Goal: Task Accomplishment & Management: Manage account settings

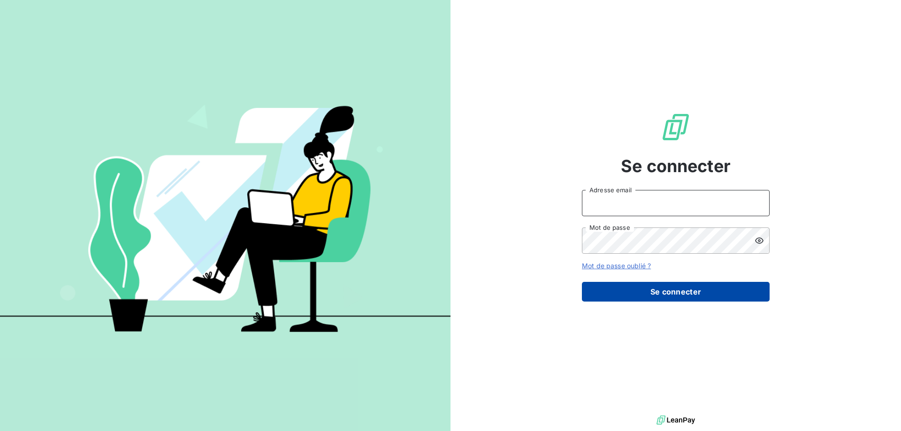
type input "[PERSON_NAME][EMAIL_ADDRESS][DOMAIN_NAME]"
click at [720, 292] on button "Se connecter" at bounding box center [676, 292] width 188 height 20
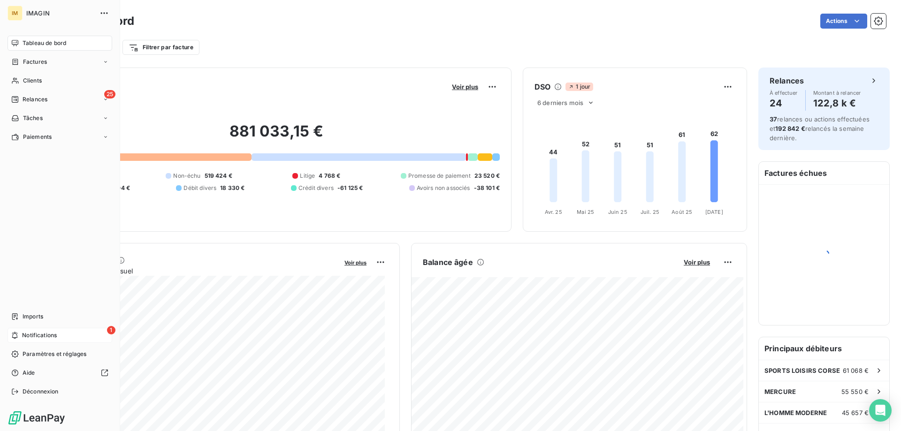
click at [14, 331] on div "1 Notifications" at bounding box center [60, 335] width 105 height 15
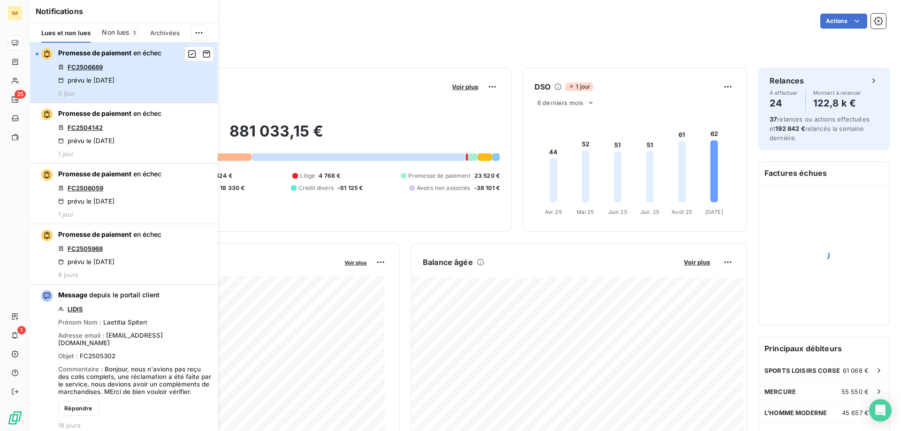
click at [145, 78] on div "Promesse de paiement en échec FC2506689 prévu le [DATE] 0 jour" at bounding box center [109, 72] width 103 height 49
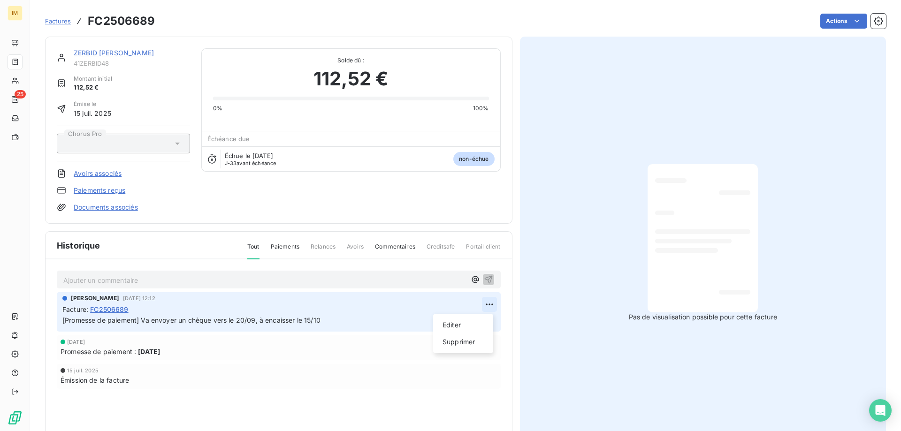
click at [489, 306] on html "IM 25 Factures FC2506689 Actions ZERBID [PERSON_NAME] 41ZERBID48 Montant initia…" at bounding box center [450, 215] width 901 height 431
click at [249, 309] on html "IM 25 Factures FC2506689 Actions ZERBID [PERSON_NAME] 41ZERBID48 Montant initia…" at bounding box center [450, 215] width 901 height 431
click at [279, 246] on span "Paiements" at bounding box center [285, 251] width 29 height 16
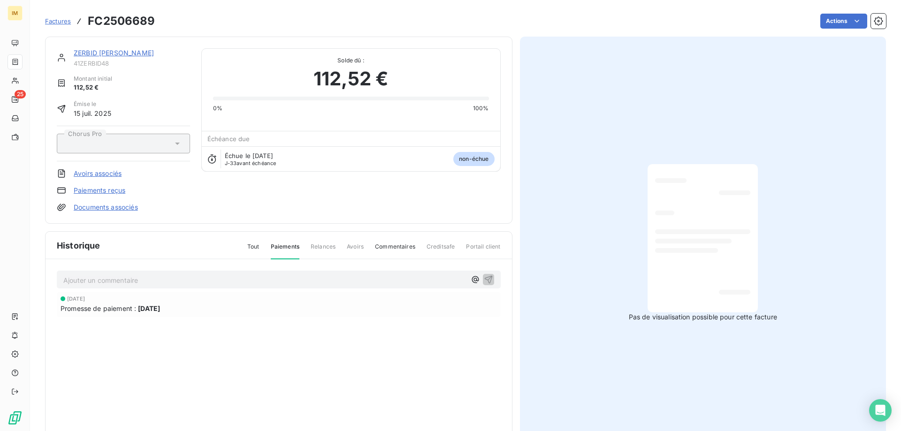
click at [56, 20] on span "Factures" at bounding box center [58, 21] width 26 height 8
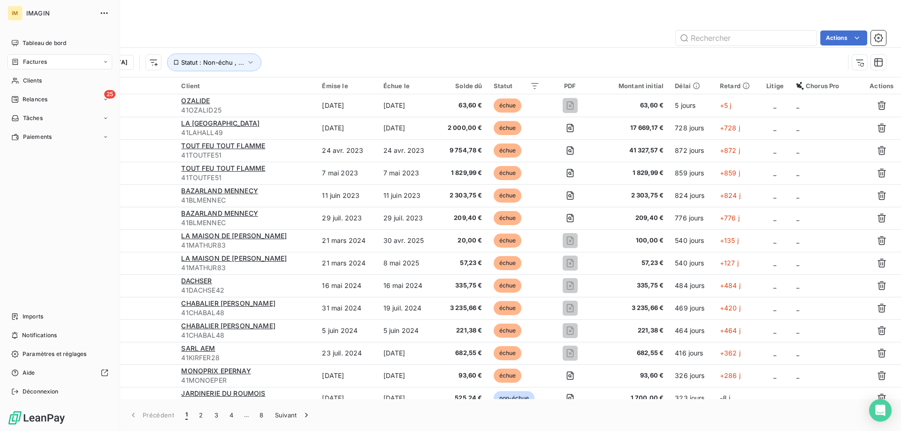
click at [23, 84] on span "Clients" at bounding box center [32, 81] width 19 height 8
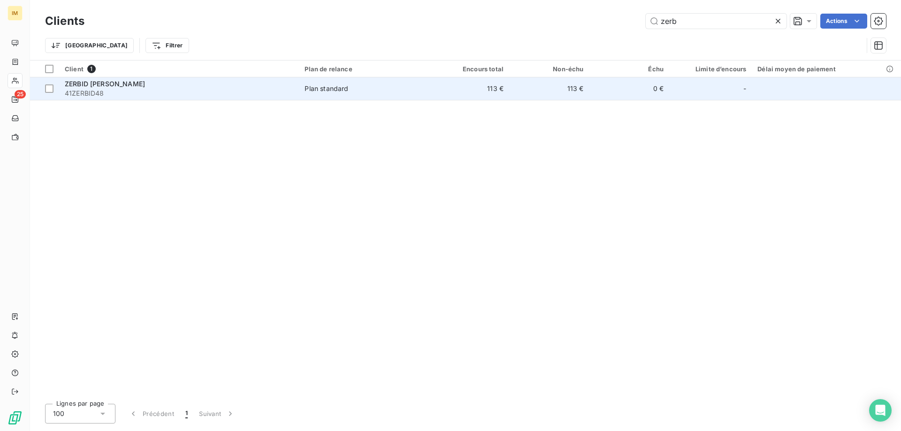
type input "zerb"
click at [369, 92] on span "Plan standard" at bounding box center [364, 88] width 119 height 9
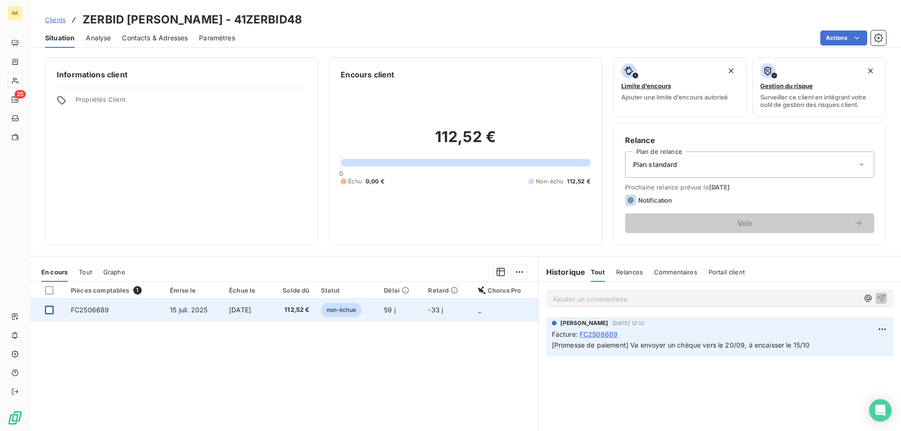
click at [47, 311] on div at bounding box center [49, 310] width 8 height 8
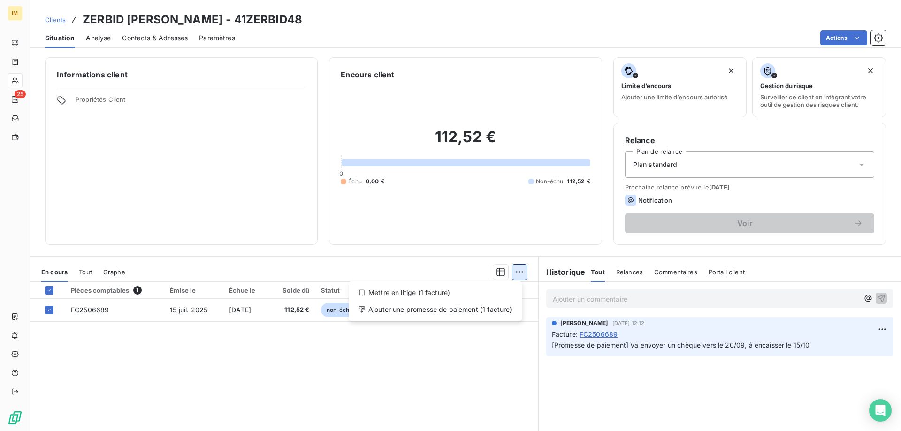
click at [518, 272] on html "IM 25 Clients ZERBID [PERSON_NAME] - 41ZERBID48 Situation Analyse Contacts & Ad…" at bounding box center [450, 215] width 901 height 431
click at [432, 310] on div "Ajouter une promesse de paiement (1 facture)" at bounding box center [436, 309] width 166 height 15
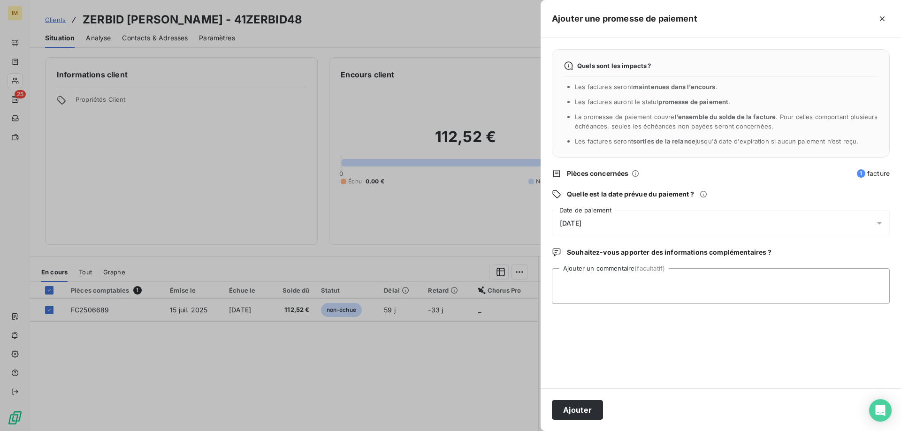
click at [614, 221] on div "[DATE]" at bounding box center [721, 223] width 338 height 26
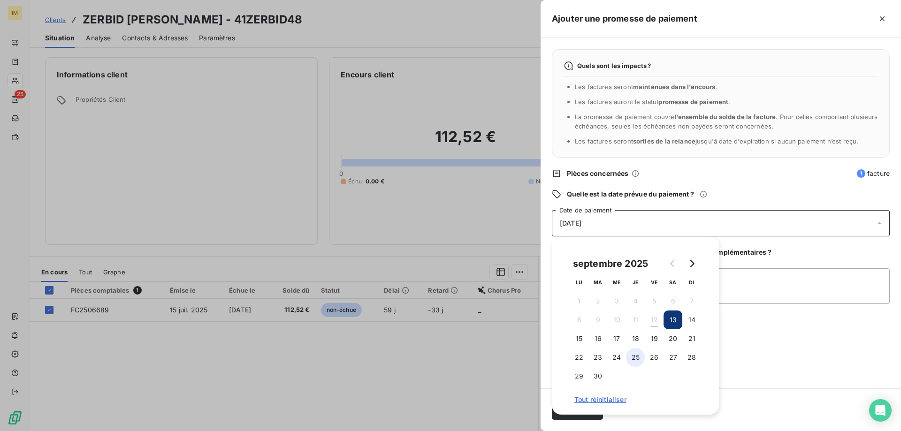
click at [637, 356] on button "25" at bounding box center [635, 357] width 19 height 19
click at [773, 373] on div "Quels sont les impacts ? Les factures seront maintenues dans l’encours . Les fa…" at bounding box center [721, 213] width 361 height 351
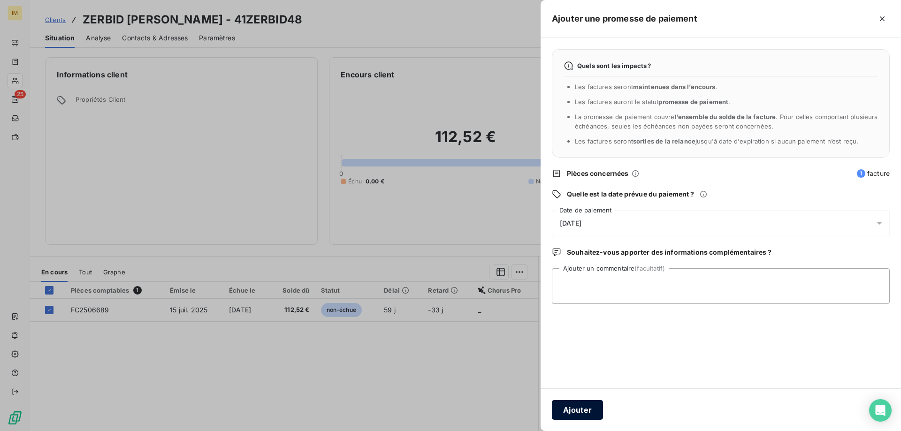
click at [591, 408] on button "Ajouter" at bounding box center [577, 410] width 51 height 20
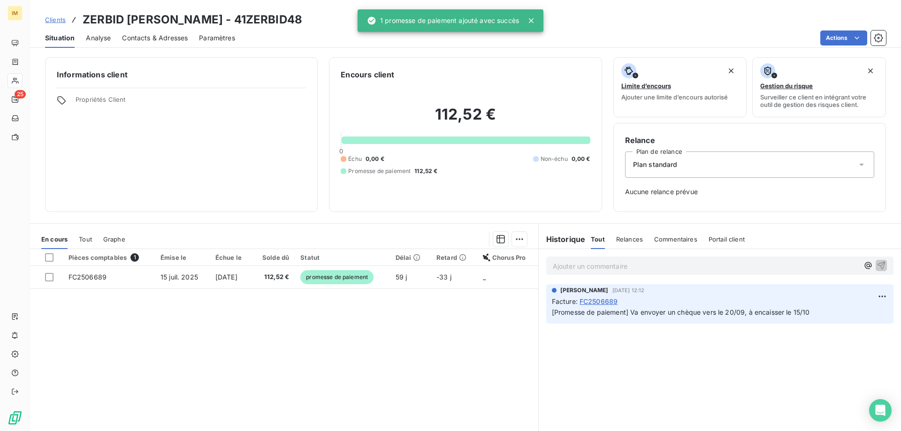
click at [30, 97] on div "Informations client Propriétés Client Encours client 112,52 € 0 Échu 0,00 € Non…" at bounding box center [465, 134] width 871 height 155
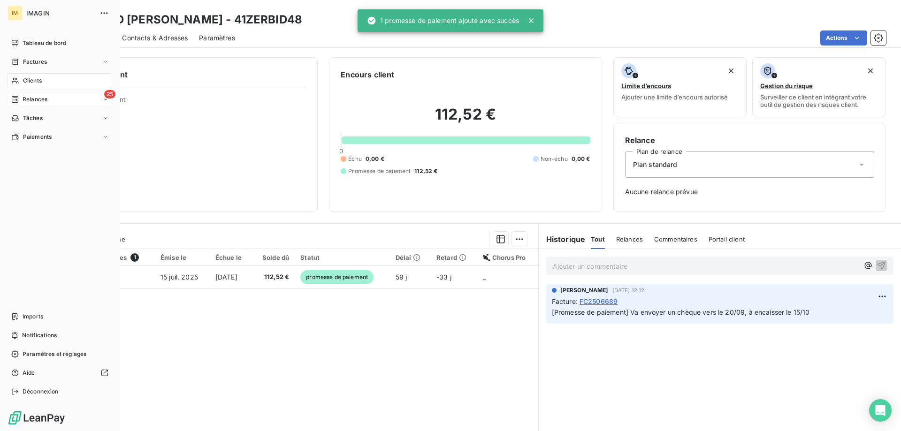
click at [22, 97] on div "Relances" at bounding box center [29, 99] width 36 height 8
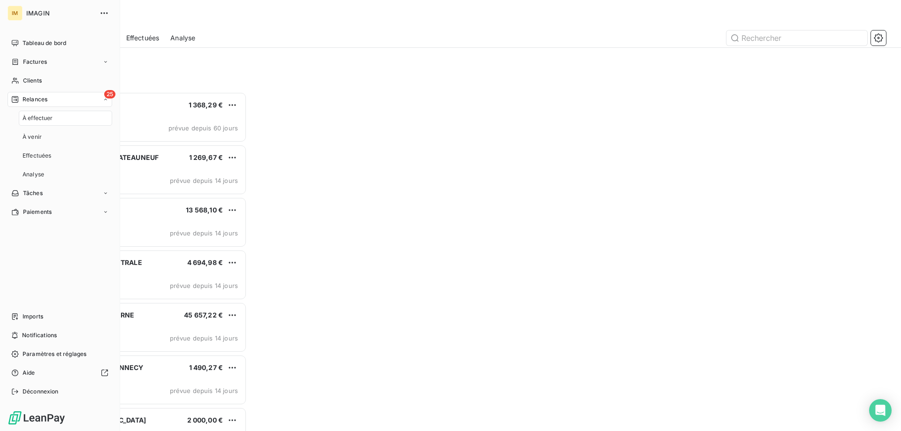
scroll to position [332, 195]
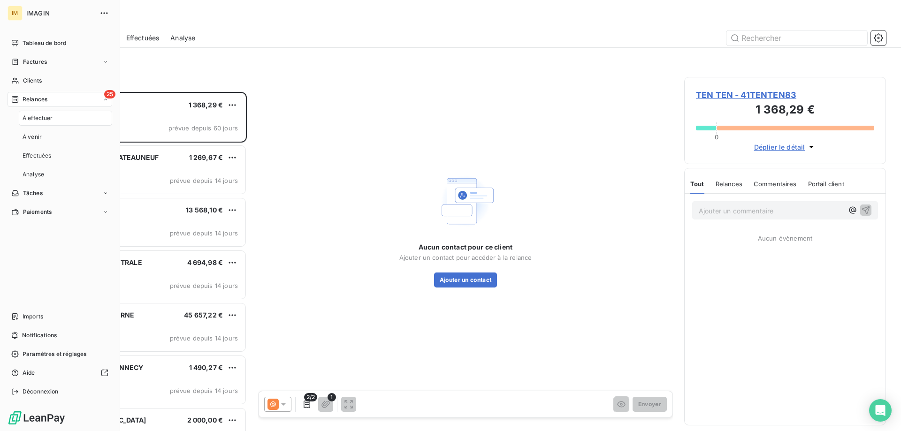
click at [34, 123] on div "À effectuer" at bounding box center [65, 118] width 93 height 15
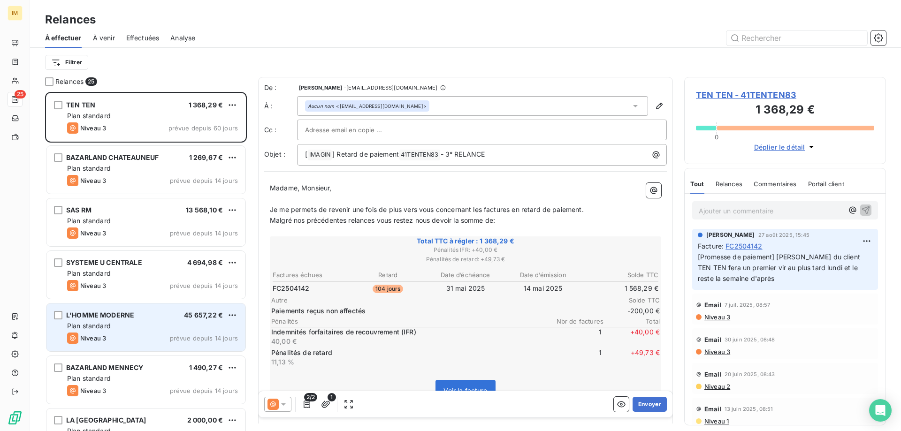
click at [201, 351] on div "L'HOMME MODERNE 45 657,22 € Plan standard Niveau 3 prévue depuis 14 jours" at bounding box center [145, 328] width 199 height 48
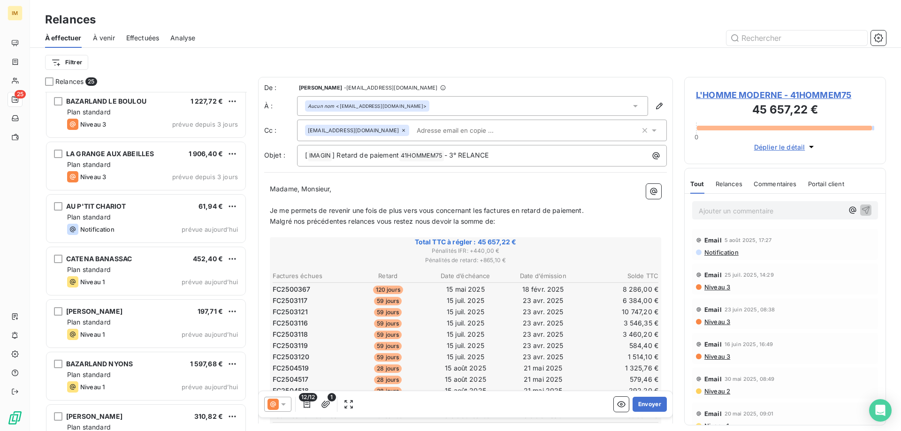
scroll to position [976, 0]
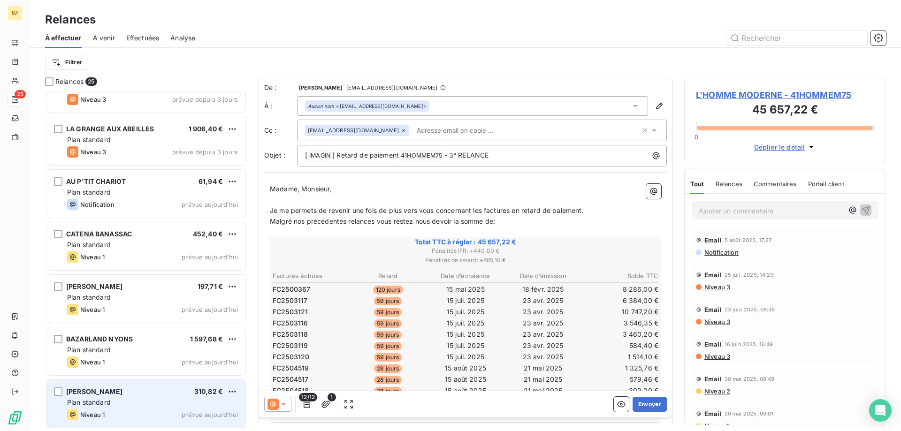
click at [171, 409] on div "[PERSON_NAME] 310,82 € Plan standard Niveau 1 prévue aujourd’hui" at bounding box center [145, 404] width 199 height 48
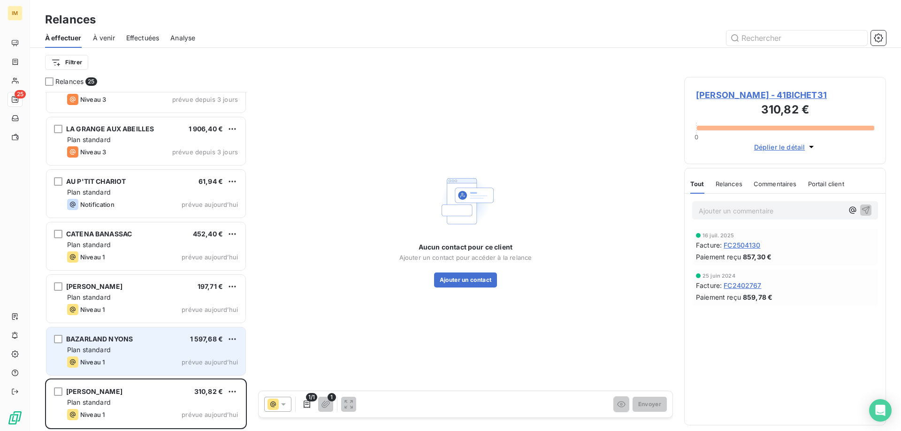
click at [150, 355] on div "BAZARLAND NYONS 1 597,68 € Plan standard Niveau 1 prévue aujourd’hui" at bounding box center [145, 352] width 199 height 48
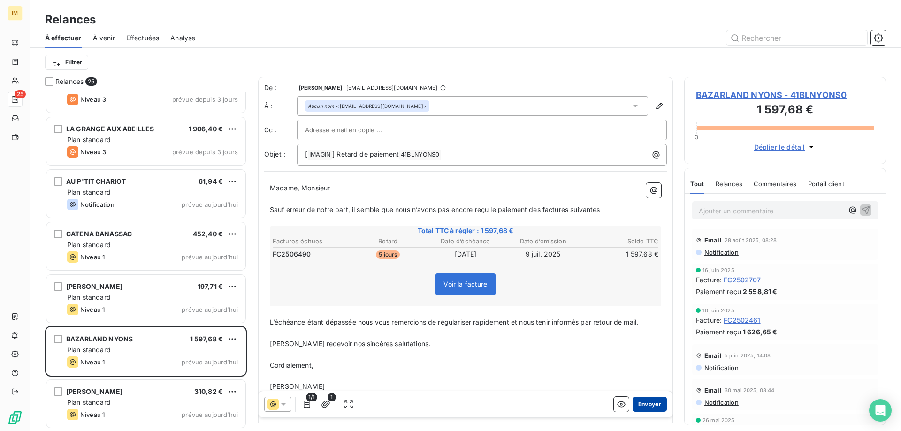
click at [647, 404] on button "Envoyer" at bounding box center [650, 404] width 34 height 15
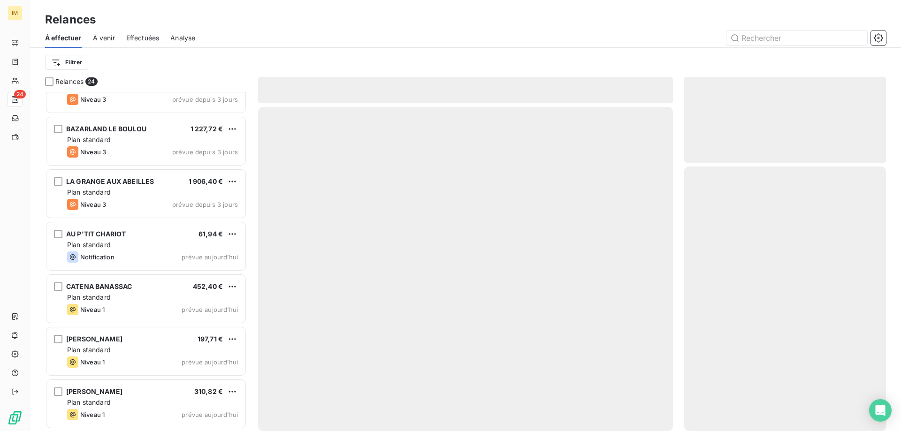
scroll to position [923, 0]
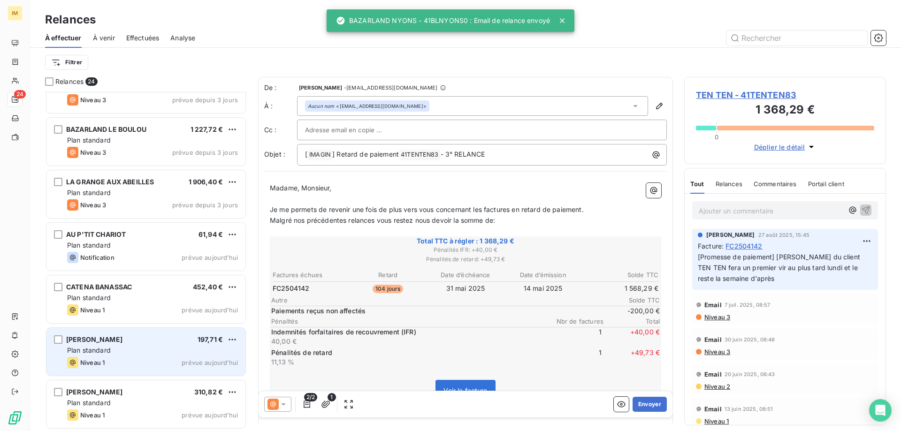
click at [132, 354] on div "Plan standard" at bounding box center [152, 350] width 171 height 9
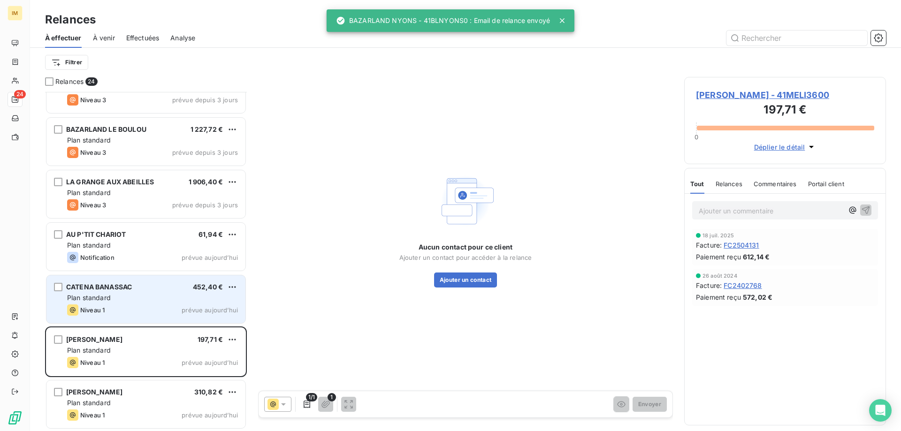
click at [169, 318] on div "CATENA BANASSAC 452,40 € Plan standard Niveau 1 prévue aujourd’hui" at bounding box center [145, 300] width 199 height 48
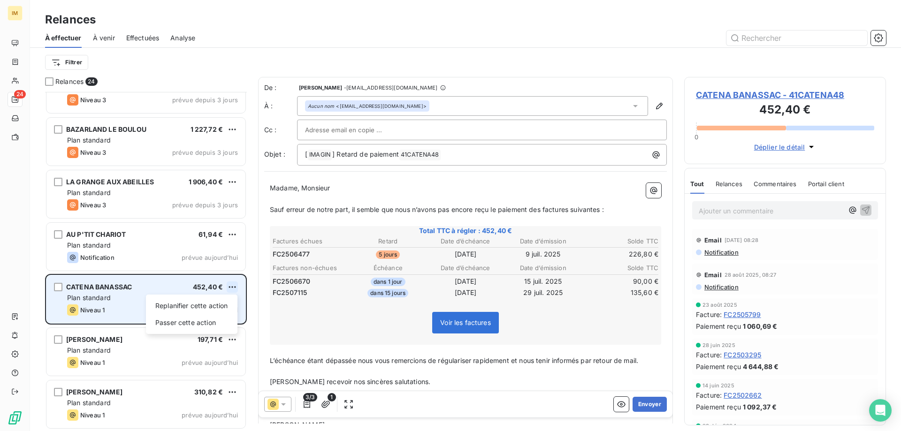
click at [232, 287] on html "IM 24 Relances À effectuer À venir Effectuées Analyse Filtrer Relances 24 TOUS …" at bounding box center [450, 215] width 901 height 431
click at [197, 320] on div "Passer cette action" at bounding box center [192, 323] width 84 height 15
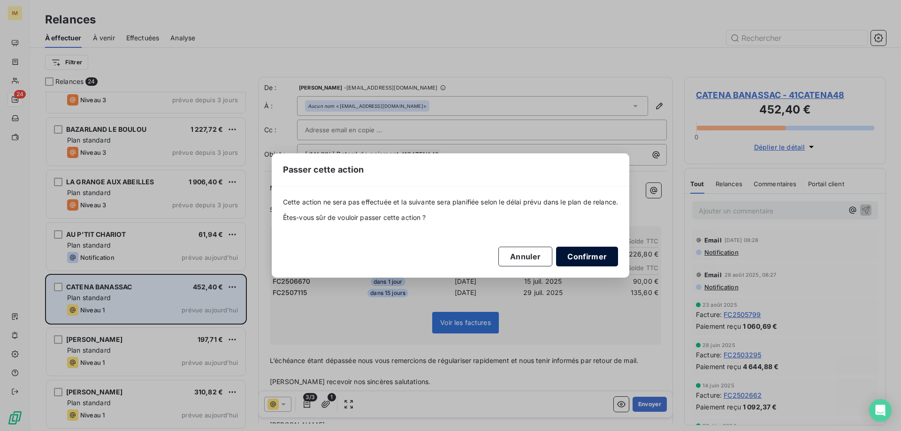
click at [601, 253] on button "Confirmer" at bounding box center [587, 257] width 62 height 20
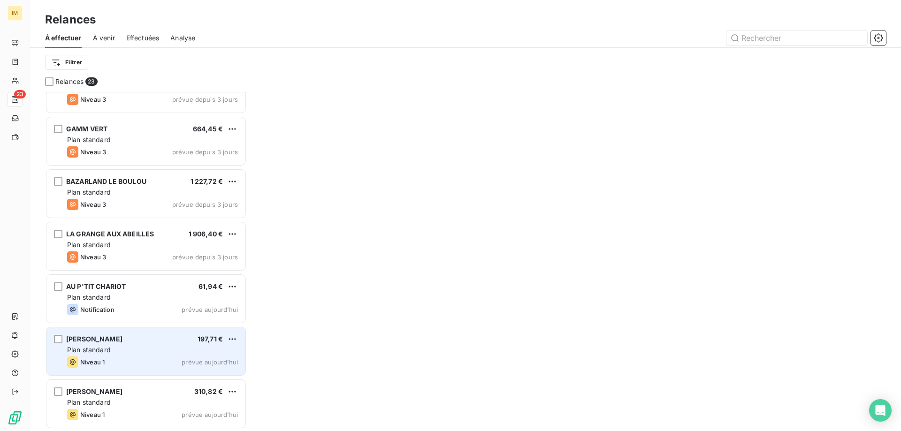
scroll to position [870, 0]
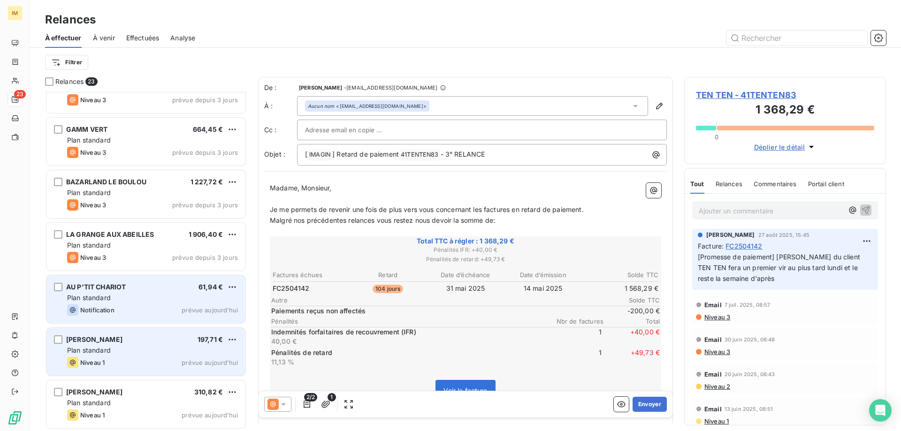
click at [170, 311] on div "Notification prévue aujourd’hui" at bounding box center [152, 310] width 171 height 11
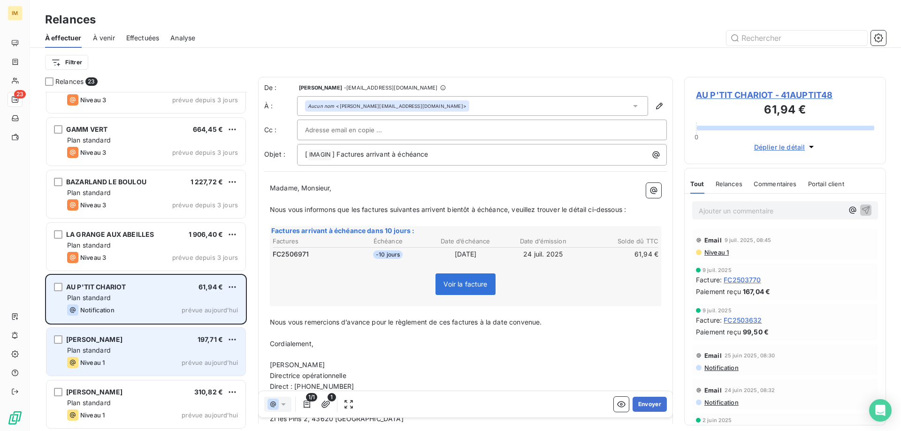
scroll to position [332, 195]
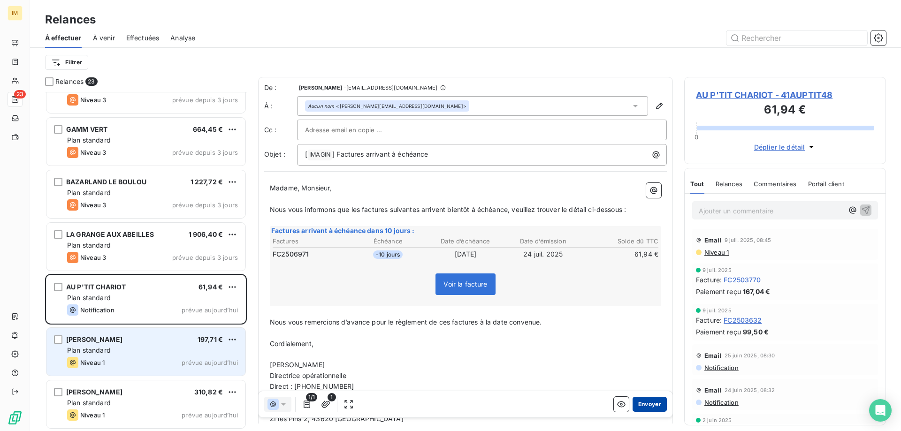
click at [651, 403] on button "Envoyer" at bounding box center [650, 404] width 34 height 15
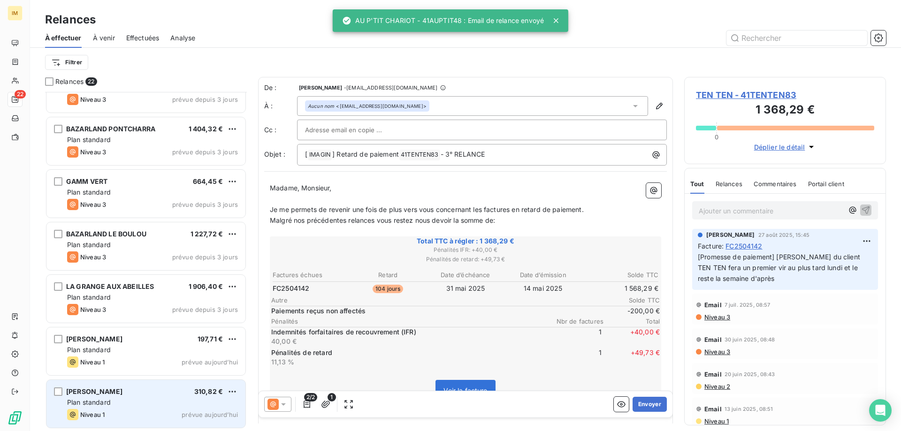
scroll to position [817, 0]
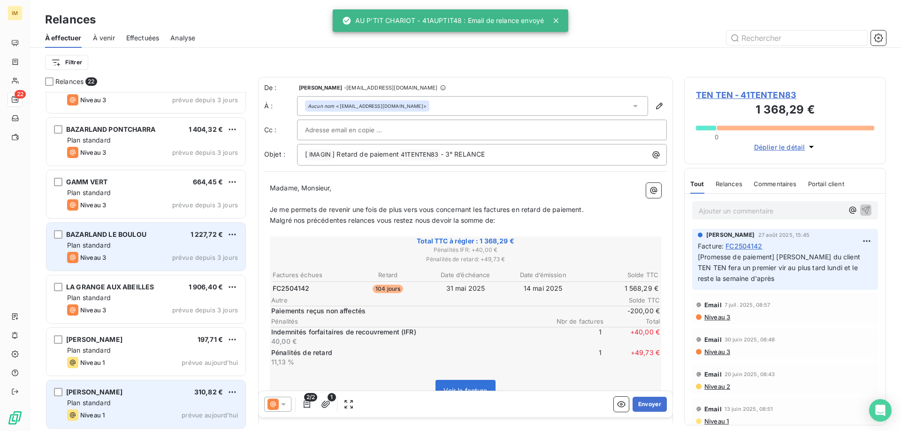
click at [134, 266] on div "BAZARLAND LE BOULOU 1 227,72 € Plan standard Niveau 3 prévue depuis 3 jours" at bounding box center [145, 247] width 199 height 48
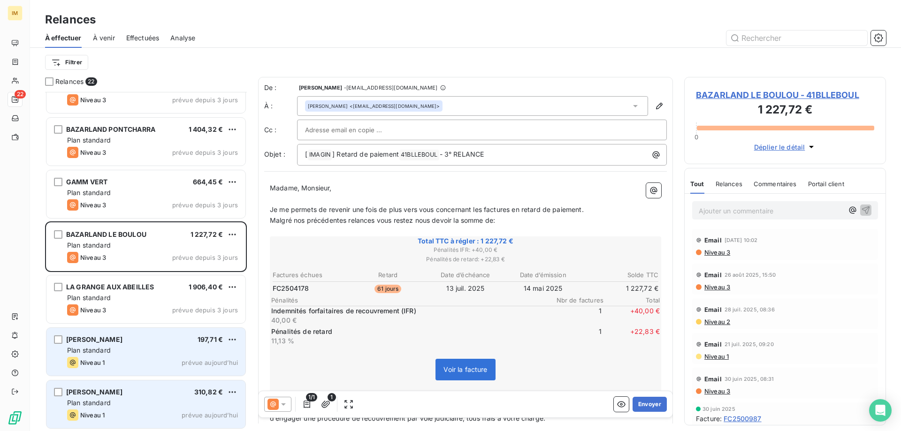
click at [162, 356] on div "[PERSON_NAME] 197,71 € Plan standard Niveau 1 prévue aujourd’hui" at bounding box center [145, 352] width 199 height 48
